Goal: Task Accomplishment & Management: Manage account settings

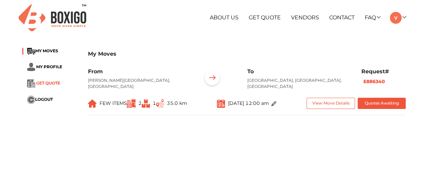
click at [41, 67] on span "GET QUOTE" at bounding box center [48, 83] width 24 height 5
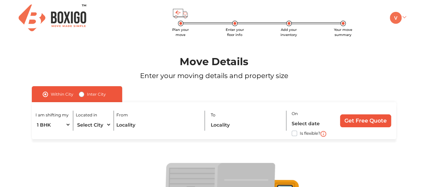
click at [405, 17] on link at bounding box center [398, 17] width 16 height 6
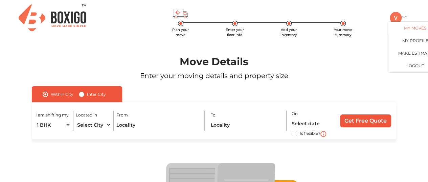
click at [418, 26] on link "My Moves" at bounding box center [415, 28] width 54 height 13
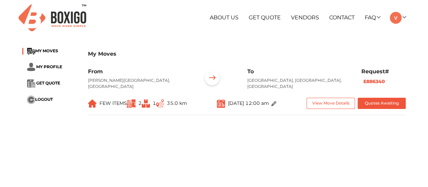
click at [277, 67] on img at bounding box center [274, 103] width 5 height 5
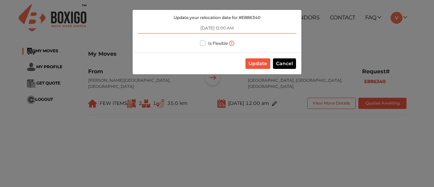
click at [209, 28] on input "[DATE] 12:00 AM" at bounding box center [217, 28] width 158 height 11
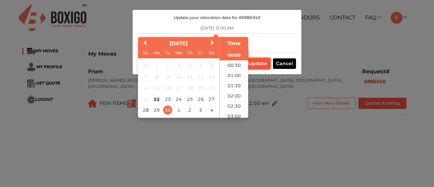
click at [263, 63] on button "Update" at bounding box center [257, 63] width 25 height 10
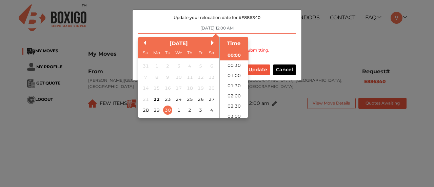
click at [204, 29] on input "[DATE] 12:00 AM" at bounding box center [217, 28] width 158 height 11
click at [146, 67] on div "28" at bounding box center [145, 109] width 9 height 9
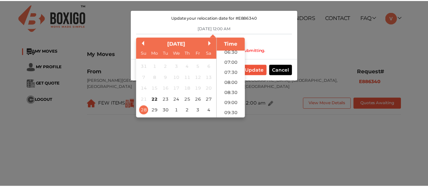
scroll to position [169, 0]
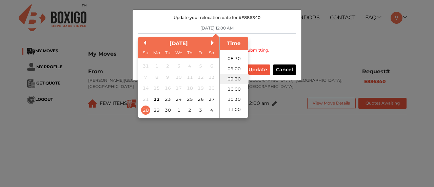
click at [232, 67] on li "09:30" at bounding box center [233, 79] width 29 height 10
type input "[DATE] 9:30 AM"
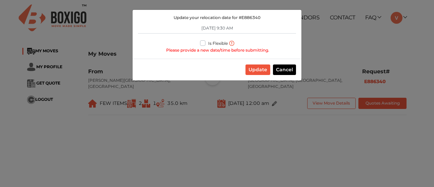
click at [204, 46] on div "Is Flexible" at bounding box center [214, 43] width 28 height 8
click at [208, 44] on label "Is Flexible" at bounding box center [218, 42] width 20 height 7
click at [202, 44] on input "Is Flexible" at bounding box center [202, 42] width 5 height 7
checkbox input "true"
click at [257, 67] on button "Update" at bounding box center [257, 69] width 25 height 10
